Goal: Task Accomplishment & Management: Complete application form

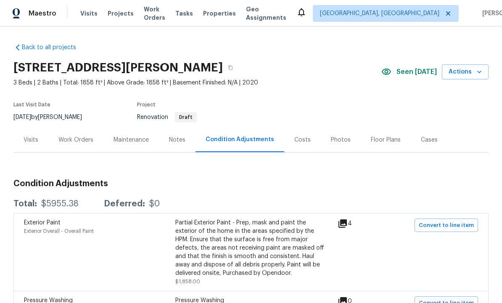
click at [32, 136] on div "Visits" at bounding box center [31, 140] width 15 height 8
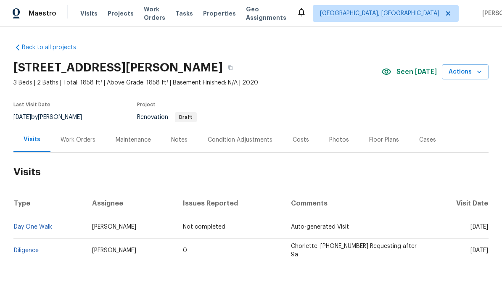
scroll to position [16, 0]
click at [28, 248] on link "Diligence" at bounding box center [26, 251] width 25 height 6
click at [239, 142] on div "Condition Adjustments" at bounding box center [240, 140] width 65 height 8
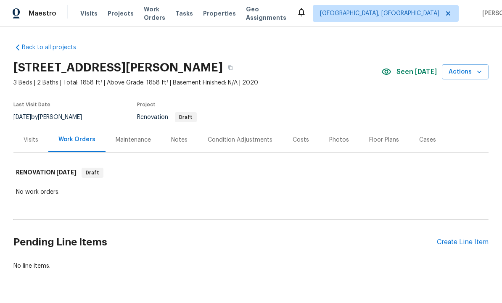
scroll to position [17, 0]
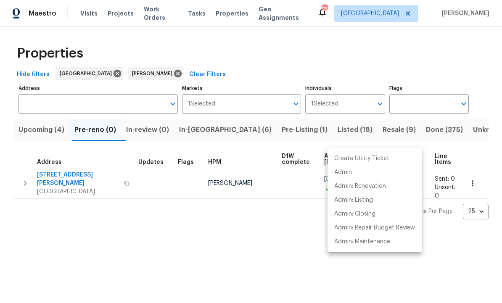
scroll to position [18, 72]
click at [168, 233] on div at bounding box center [251, 151] width 502 height 303
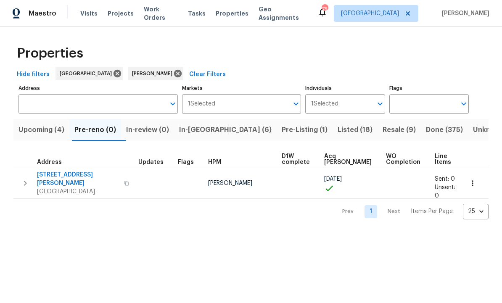
click at [477, 176] on button "button" at bounding box center [472, 183] width 18 height 18
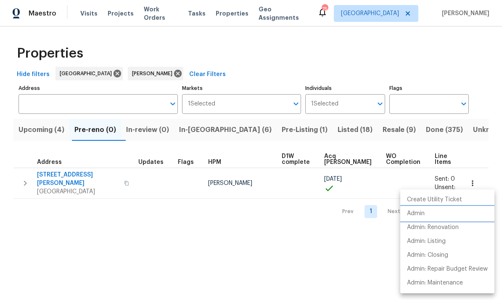
click at [424, 216] on p "Admin" at bounding box center [416, 213] width 18 height 9
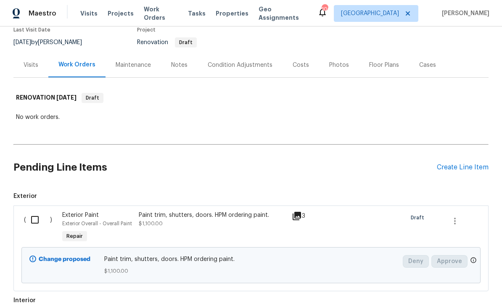
scroll to position [80, 0]
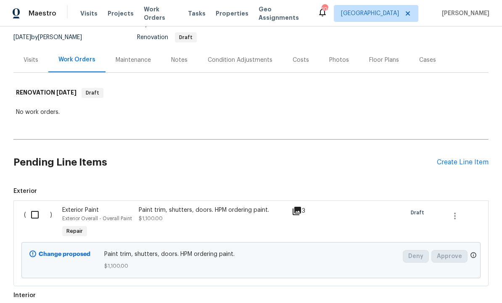
click at [454, 162] on div "Create Line Item" at bounding box center [463, 162] width 52 height 8
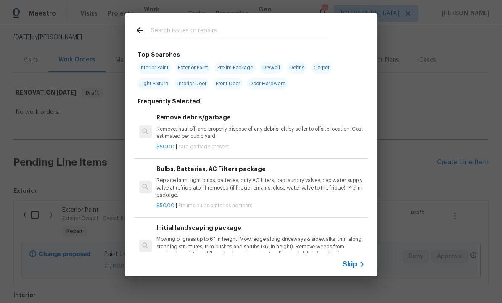
click at [184, 29] on input "text" at bounding box center [240, 31] width 178 height 13
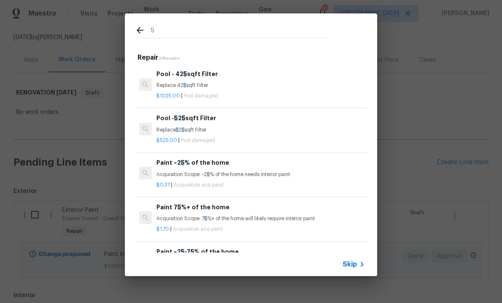
type input "5%"
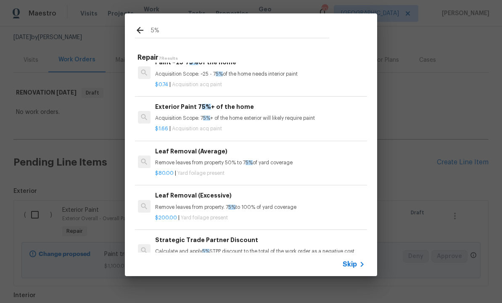
scroll to position [100, 1]
click at [243, 241] on h6 "Strategic Trade Partner Discount" at bounding box center [259, 240] width 208 height 9
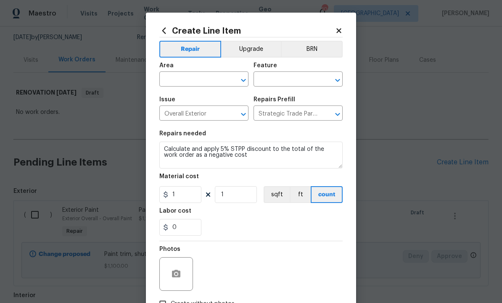
click at [190, 74] on input "text" at bounding box center [192, 80] width 66 height 13
click at [202, 115] on li "Exterior Overall" at bounding box center [203, 113] width 89 height 14
type input "Exterior Overall"
click at [277, 78] on input "text" at bounding box center [286, 80] width 66 height 13
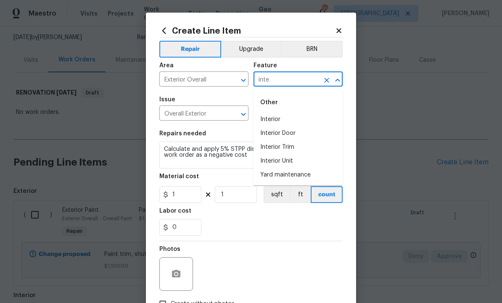
click at [281, 119] on li "Interior" at bounding box center [297, 120] width 89 height 14
type input "Interior"
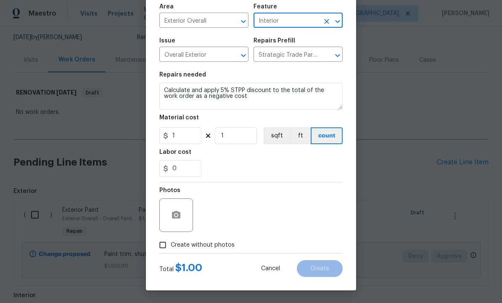
scroll to position [61, 0]
click at [176, 208] on button "button" at bounding box center [176, 215] width 20 height 20
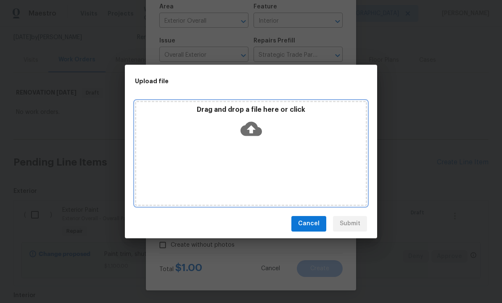
click at [254, 129] on icon at bounding box center [250, 128] width 21 height 21
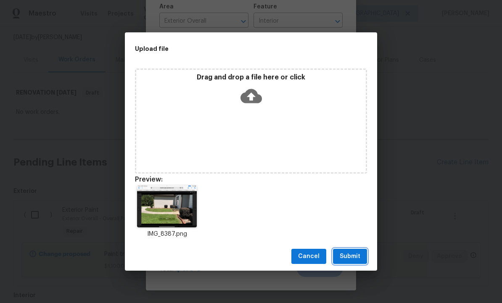
click at [352, 256] on span "Submit" at bounding box center [350, 256] width 21 height 11
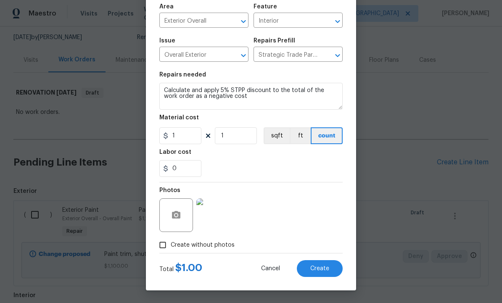
click at [314, 268] on span "Create" at bounding box center [319, 269] width 19 height 6
type input "0"
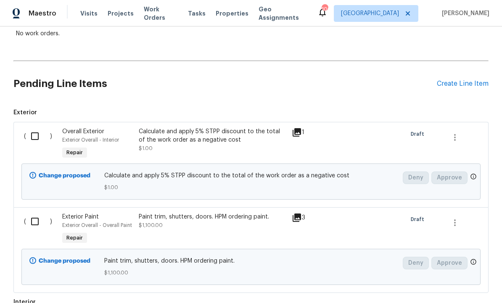
scroll to position [161, 0]
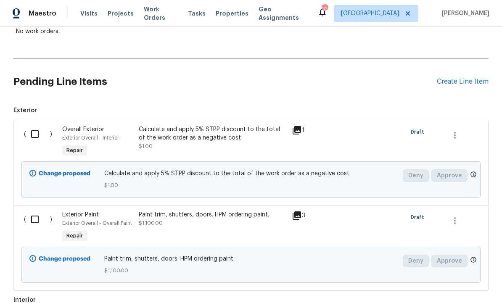
click at [34, 137] on input "checkbox" at bounding box center [38, 134] width 24 height 18
checkbox input "true"
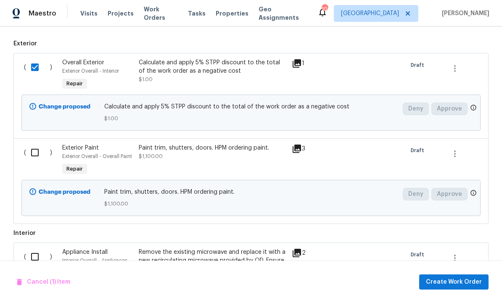
scroll to position [229, 0]
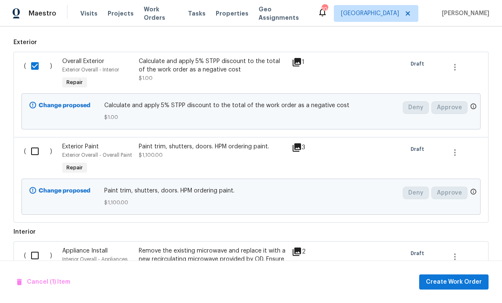
click at [31, 150] on input "checkbox" at bounding box center [38, 151] width 24 height 18
checkbox input "true"
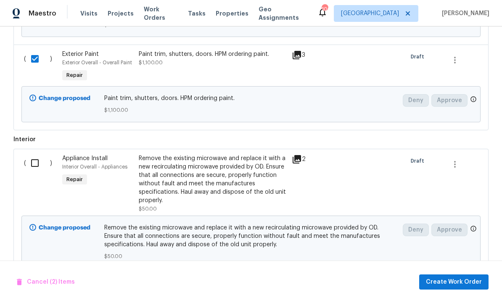
scroll to position [320, 0]
click at [33, 164] on input "checkbox" at bounding box center [38, 164] width 24 height 18
checkbox input "true"
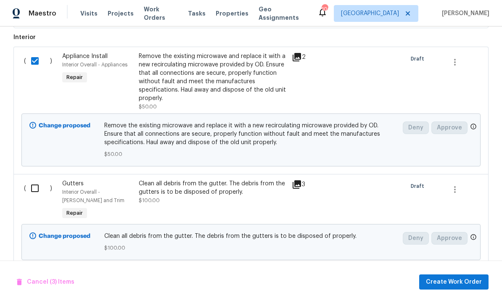
scroll to position [429, 0]
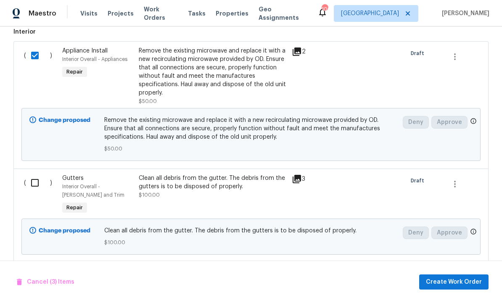
click at [34, 185] on input "checkbox" at bounding box center [38, 183] width 24 height 18
checkbox input "true"
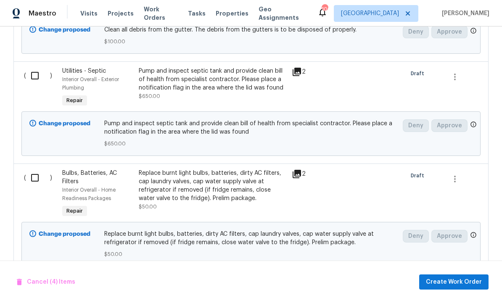
scroll to position [643, 0]
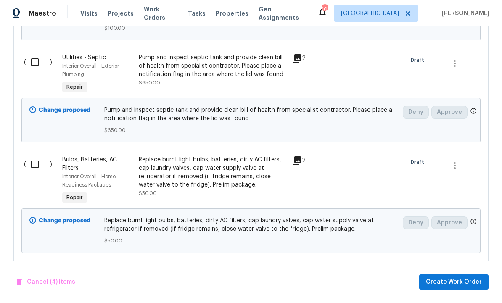
click at [29, 167] on input "checkbox" at bounding box center [38, 165] width 24 height 18
checkbox input "true"
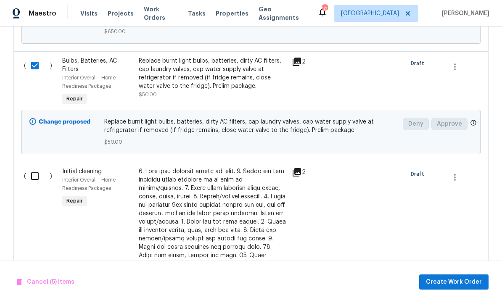
scroll to position [744, 0]
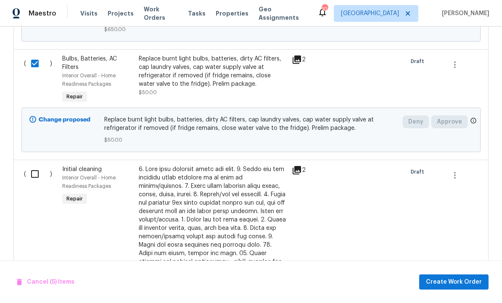
click at [35, 176] on input "checkbox" at bounding box center [38, 174] width 24 height 18
checkbox input "true"
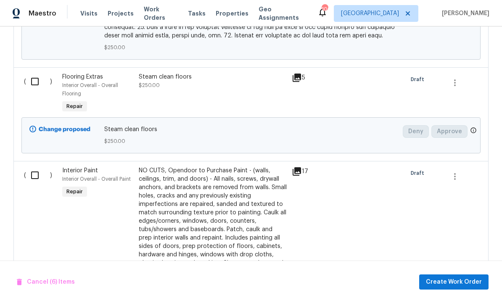
scroll to position [1226, 0]
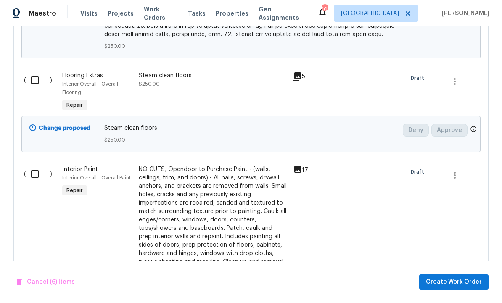
click at [35, 173] on input "checkbox" at bounding box center [38, 174] width 24 height 18
checkbox input "true"
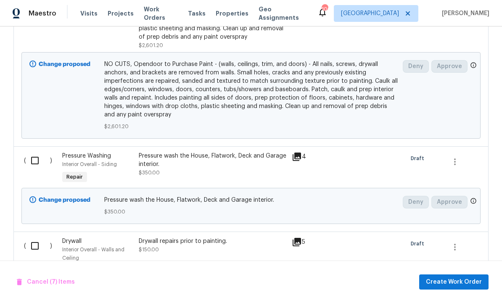
scroll to position [1461, 0]
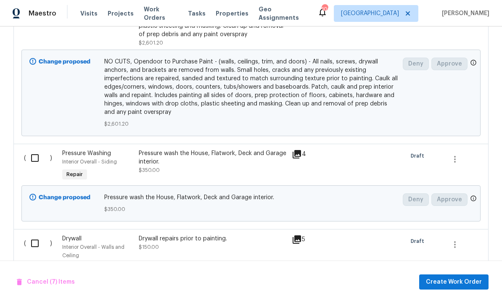
click at [33, 156] on input "checkbox" at bounding box center [38, 158] width 24 height 18
checkbox input "true"
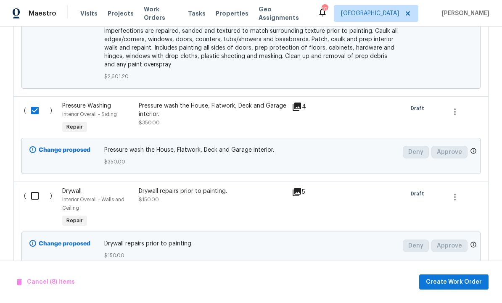
scroll to position [1508, 0]
click at [35, 198] on input "checkbox" at bounding box center [38, 196] width 24 height 18
checkbox input "true"
click at [451, 287] on span "Create Work Order" at bounding box center [454, 282] width 56 height 11
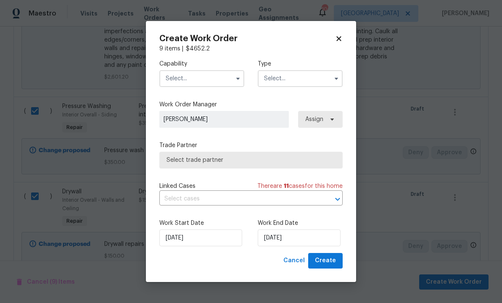
click at [204, 87] on input "text" at bounding box center [201, 78] width 85 height 17
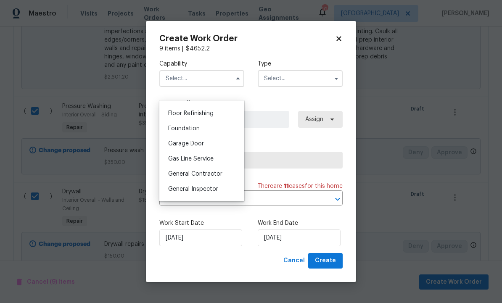
scroll to position [341, 0]
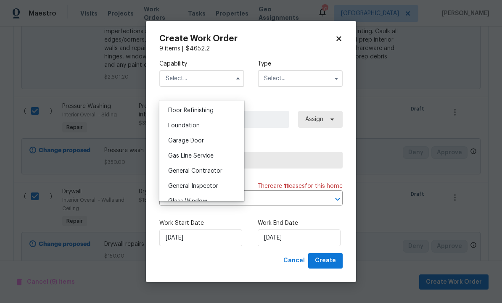
click at [215, 170] on span "General Contractor" at bounding box center [195, 171] width 54 height 6
type input "General Contractor"
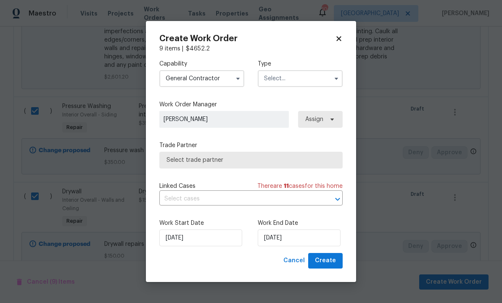
click at [290, 87] on input "text" at bounding box center [300, 78] width 85 height 17
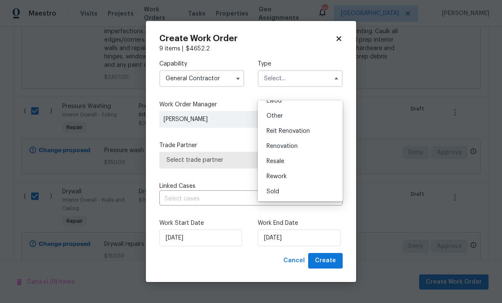
scroll to position [100, 0]
click at [297, 148] on span "Renovation" at bounding box center [281, 146] width 31 height 6
type input "Renovation"
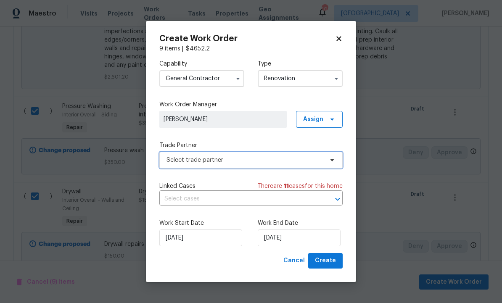
click at [311, 164] on span "Select trade partner" at bounding box center [244, 160] width 157 height 8
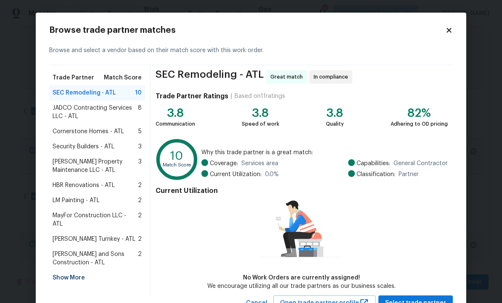
click at [100, 105] on span "JADCO Contracting Services LLC - ATL" at bounding box center [95, 112] width 85 height 17
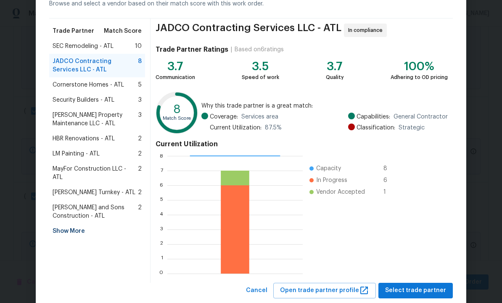
scroll to position [22, 0]
click at [419, 288] on span "Select trade partner" at bounding box center [415, 290] width 61 height 11
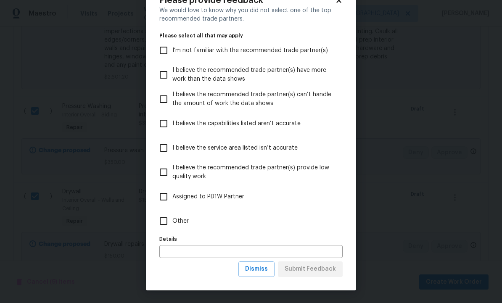
scroll to position [30, 0]
click at [258, 268] on span "Dismiss" at bounding box center [256, 269] width 23 height 11
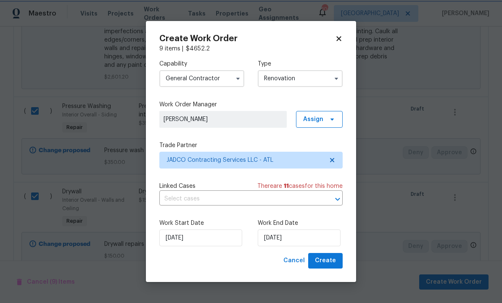
scroll to position [0, 0]
click at [296, 238] on input "[DATE]" at bounding box center [299, 237] width 83 height 17
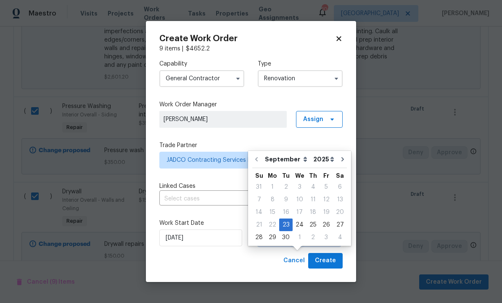
scroll to position [21, 0]
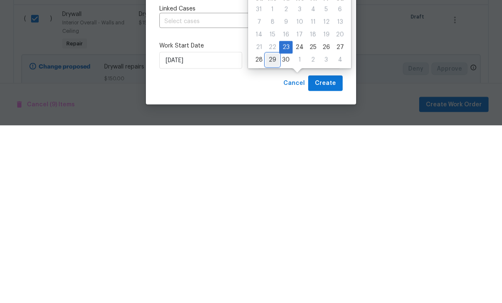
click at [272, 232] on div "29" at bounding box center [272, 238] width 13 height 12
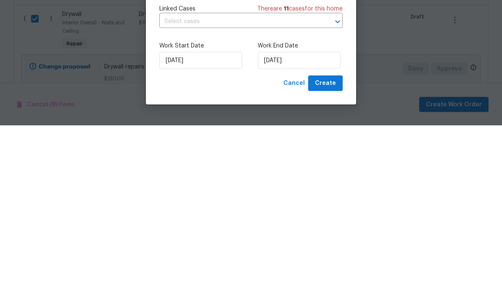
type input "[DATE]"
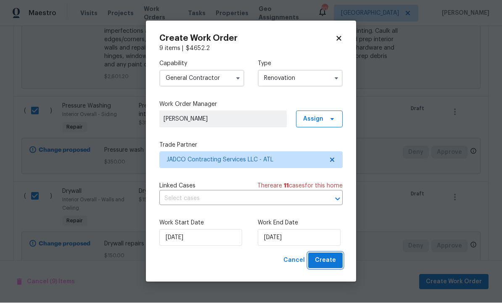
click at [324, 260] on span "Create" at bounding box center [325, 261] width 21 height 11
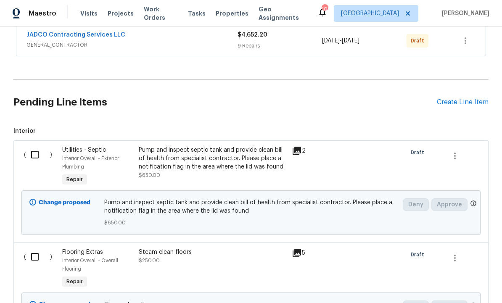
scroll to position [165, 0]
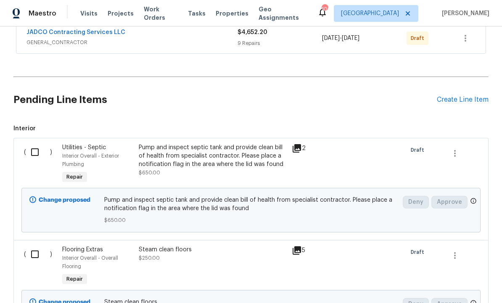
click at [32, 143] on input "checkbox" at bounding box center [38, 152] width 24 height 18
checkbox input "true"
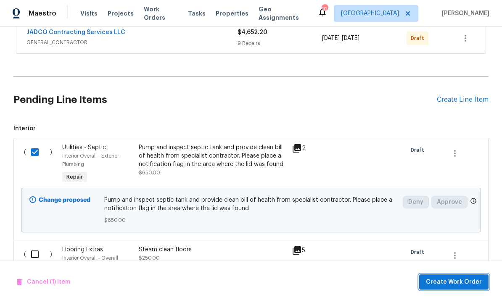
click at [458, 284] on span "Create Work Order" at bounding box center [454, 282] width 56 height 11
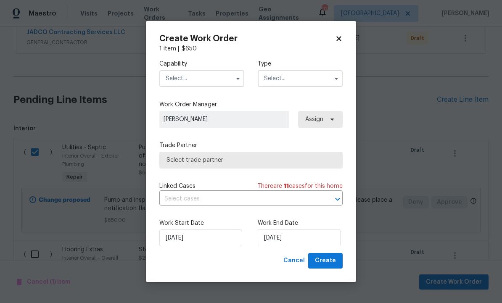
click at [197, 75] on input "text" at bounding box center [201, 78] width 85 height 17
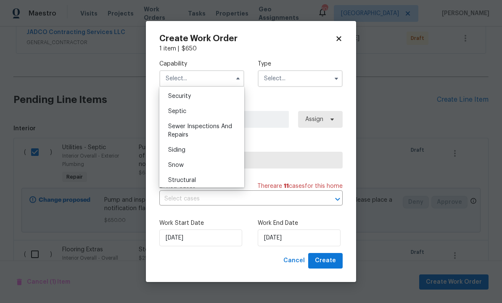
scroll to position [869, 0]
click at [200, 117] on div "Septic" at bounding box center [201, 115] width 81 height 15
type input "Septic"
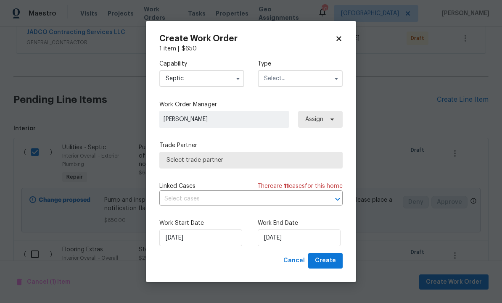
click at [292, 80] on input "text" at bounding box center [300, 78] width 85 height 17
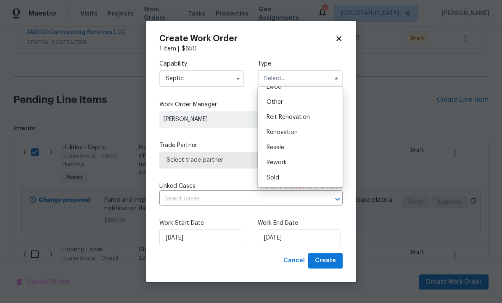
scroll to position [100, 0]
click at [294, 132] on span "Renovation" at bounding box center [281, 132] width 31 height 6
type input "Renovation"
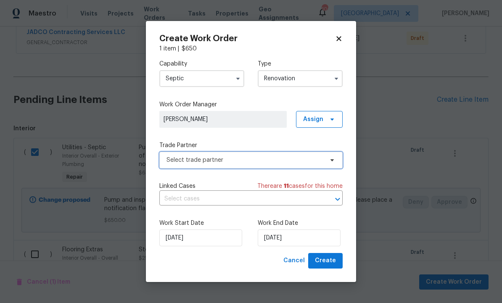
click at [264, 163] on span "Select trade partner" at bounding box center [244, 160] width 157 height 8
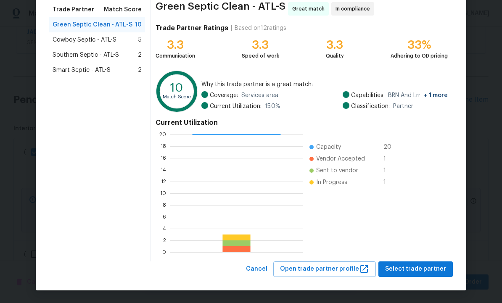
scroll to position [68, 0]
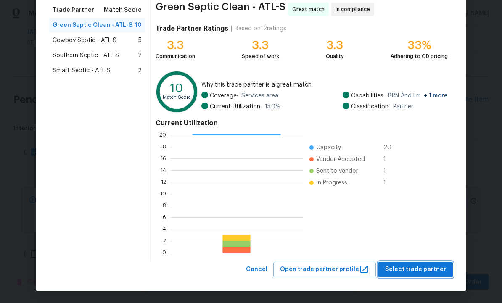
click at [411, 268] on span "Select trade partner" at bounding box center [415, 269] width 61 height 11
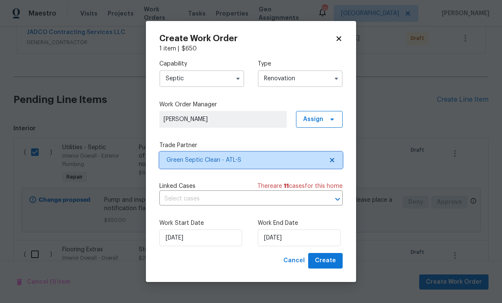
scroll to position [0, 0]
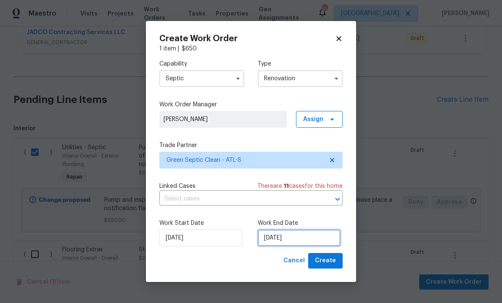
click at [301, 236] on input "[DATE]" at bounding box center [299, 237] width 83 height 17
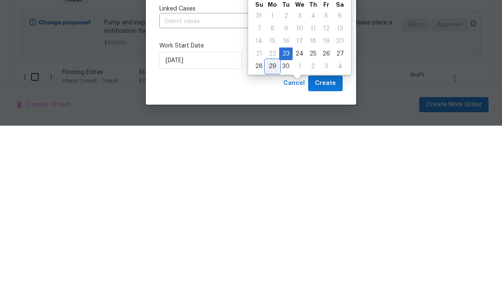
click at [270, 238] on div "29" at bounding box center [272, 244] width 13 height 12
type input "[DATE]"
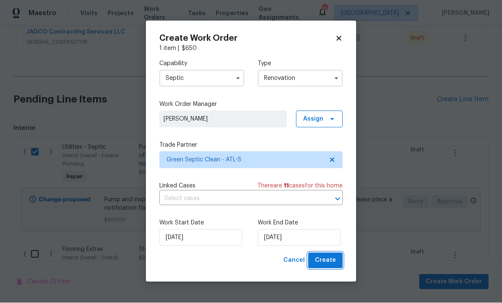
click at [327, 259] on span "Create" at bounding box center [325, 261] width 21 height 11
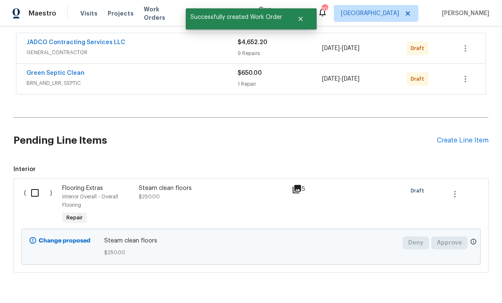
scroll to position [154, 0]
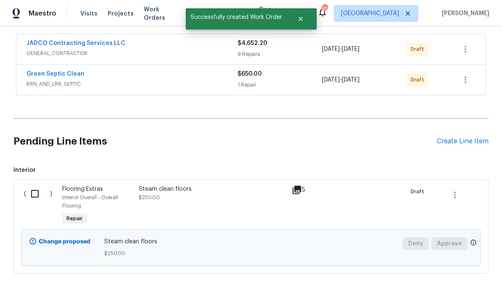
click at [36, 185] on input "checkbox" at bounding box center [38, 194] width 24 height 18
checkbox input "true"
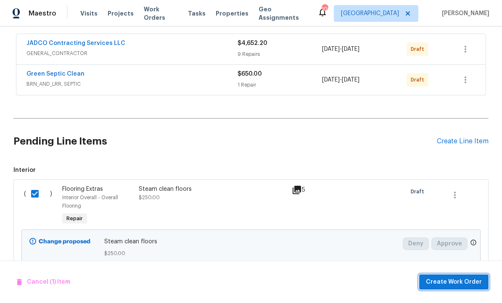
click at [453, 278] on span "Create Work Order" at bounding box center [454, 282] width 56 height 11
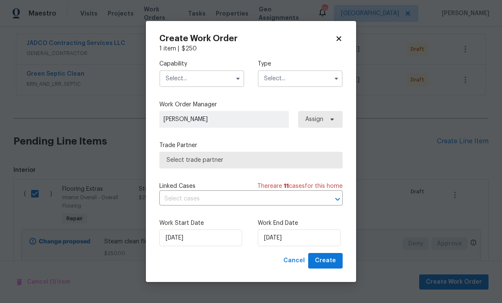
click at [212, 79] on input "text" at bounding box center [201, 78] width 85 height 17
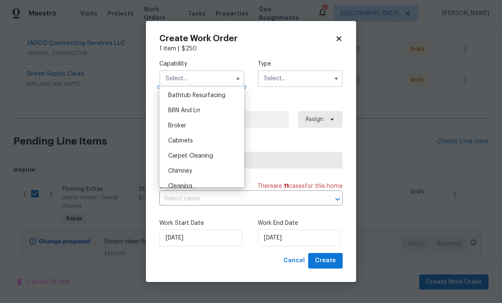
scroll to position [33, 0]
click at [216, 155] on div "Carpet Cleaning" at bounding box center [201, 153] width 81 height 15
type input "Carpet Cleaning"
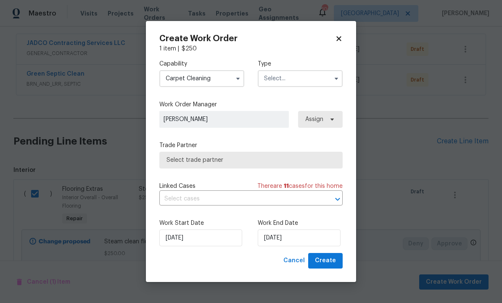
click at [295, 79] on input "text" at bounding box center [300, 78] width 85 height 17
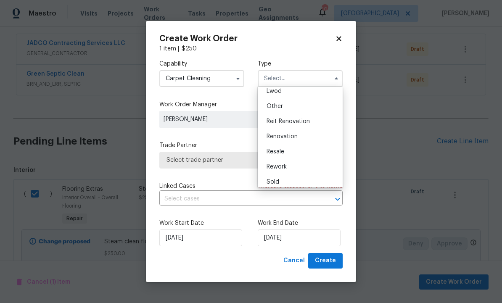
scroll to position [100, 0]
click at [300, 134] on div "Renovation" at bounding box center [300, 132] width 81 height 15
type input "Renovation"
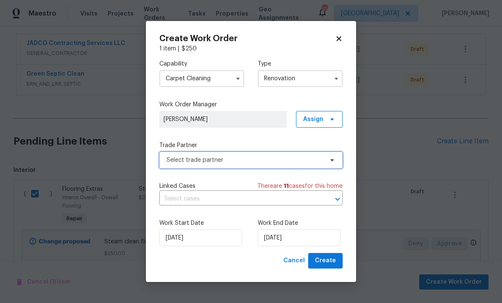
click at [268, 162] on span "Select trade partner" at bounding box center [244, 160] width 157 height 8
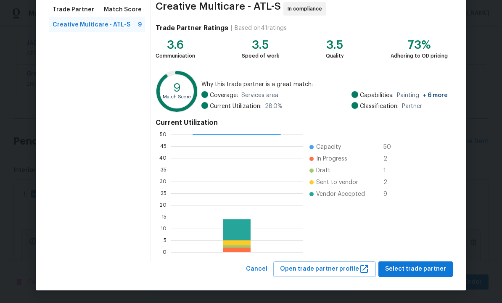
scroll to position [68, 0]
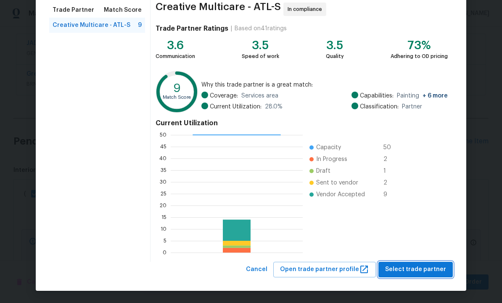
click at [409, 271] on span "Select trade partner" at bounding box center [415, 269] width 61 height 11
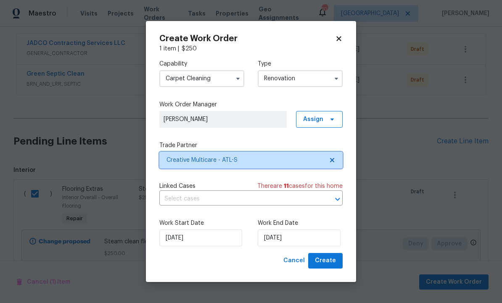
scroll to position [0, 0]
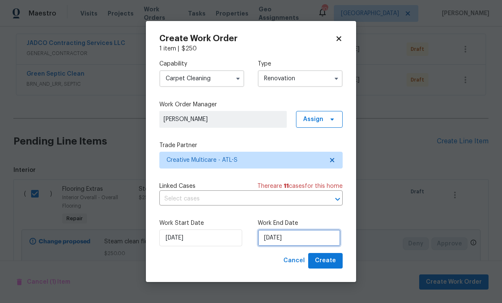
click at [294, 237] on input "[DATE]" at bounding box center [299, 237] width 83 height 17
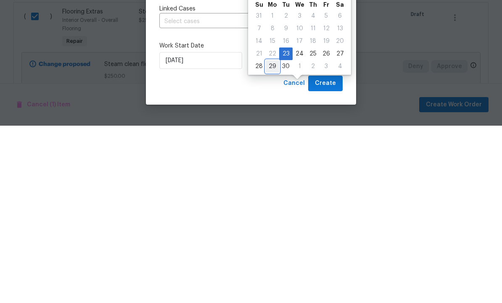
click at [270, 238] on div "29" at bounding box center [272, 244] width 13 height 12
type input "[DATE]"
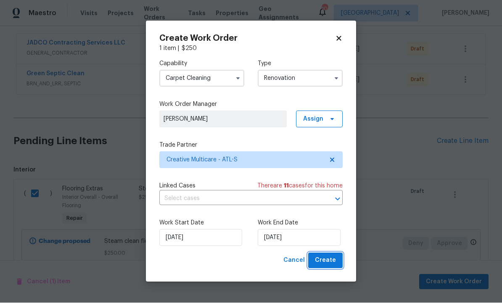
click at [330, 260] on span "Create" at bounding box center [325, 261] width 21 height 11
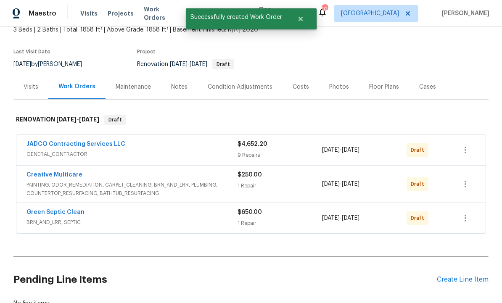
scroll to position [51, 0]
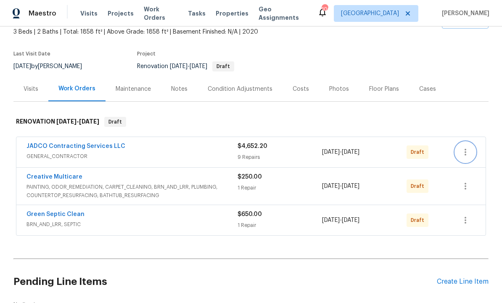
click at [464, 147] on icon "button" at bounding box center [465, 152] width 10 height 10
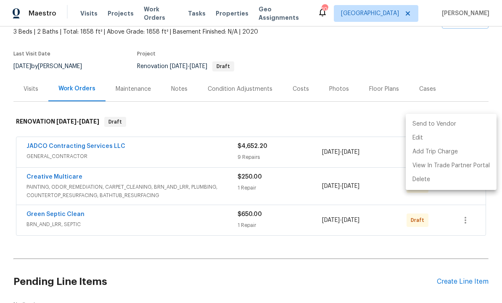
click at [448, 119] on li "Send to Vendor" at bounding box center [451, 124] width 91 height 14
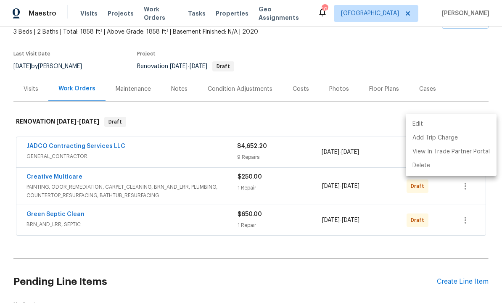
click at [401, 212] on div at bounding box center [251, 151] width 502 height 303
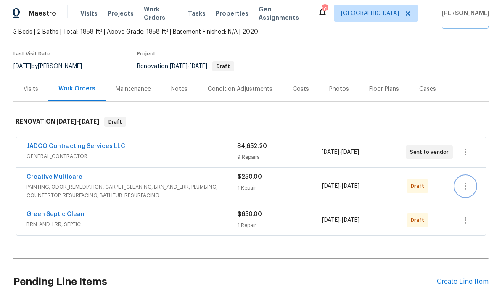
click at [467, 181] on icon "button" at bounding box center [465, 186] width 10 height 10
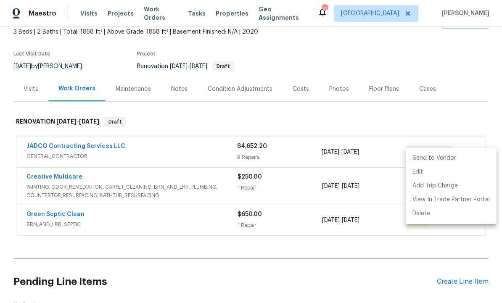
click at [436, 156] on li "Send to Vendor" at bounding box center [451, 158] width 91 height 14
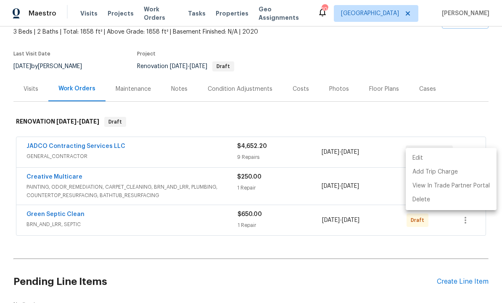
click at [432, 225] on div at bounding box center [251, 151] width 502 height 303
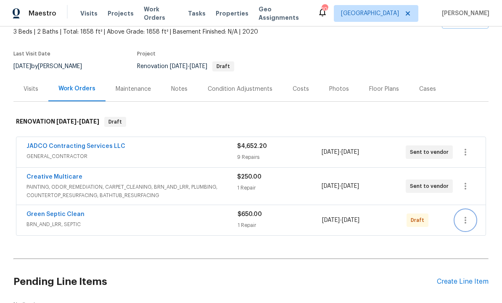
click at [465, 217] on icon "button" at bounding box center [465, 220] width 2 height 7
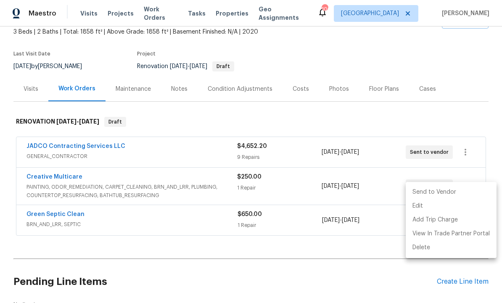
click at [434, 188] on li "Send to Vendor" at bounding box center [451, 192] width 91 height 14
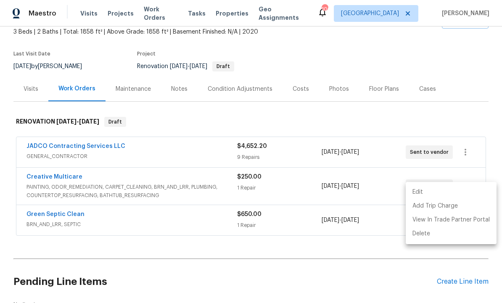
click at [377, 246] on div at bounding box center [251, 151] width 502 height 303
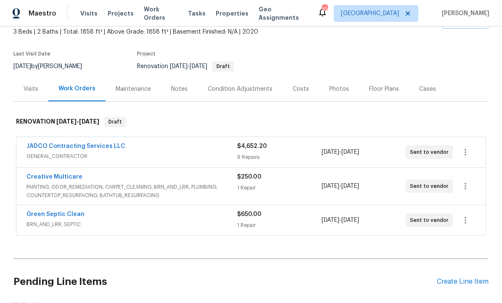
click at [380, 262] on h2 "Pending Line Items" at bounding box center [224, 281] width 423 height 39
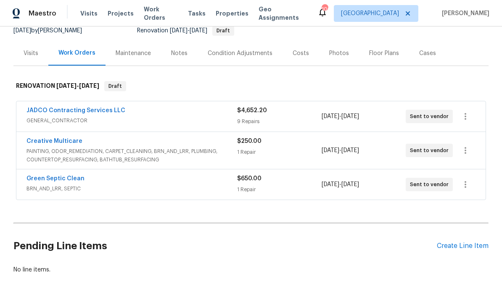
scroll to position [86, 0]
